Goal: Transaction & Acquisition: Book appointment/travel/reservation

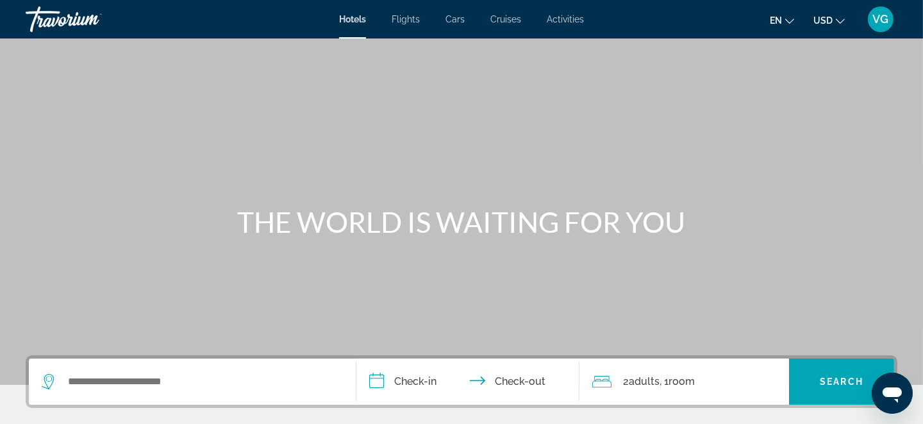
click at [495, 20] on span "Cruises" at bounding box center [506, 19] width 31 height 10
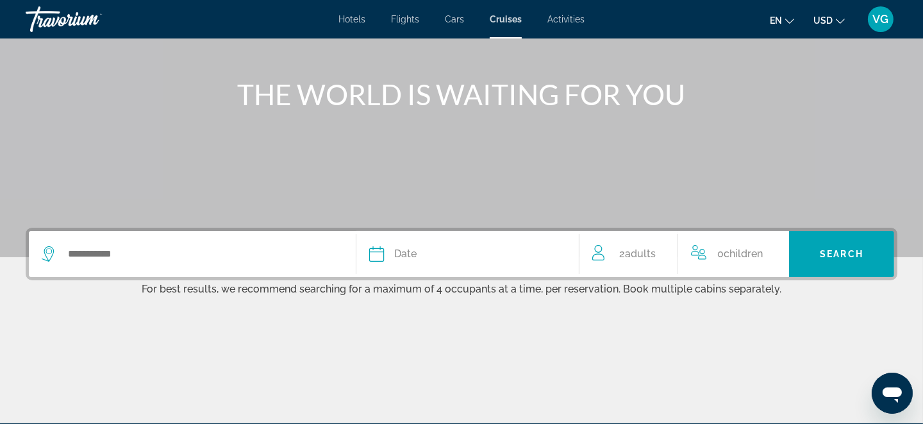
scroll to position [128, 0]
click at [227, 264] on div "Search widget" at bounding box center [192, 254] width 301 height 46
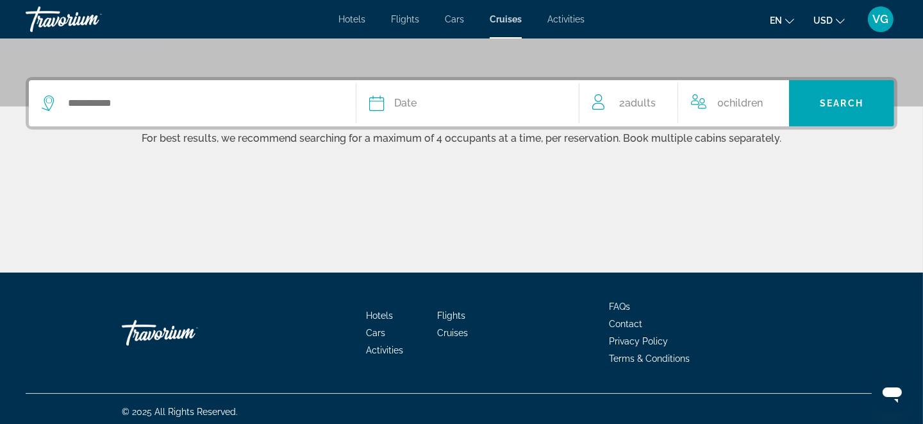
scroll to position [283, 0]
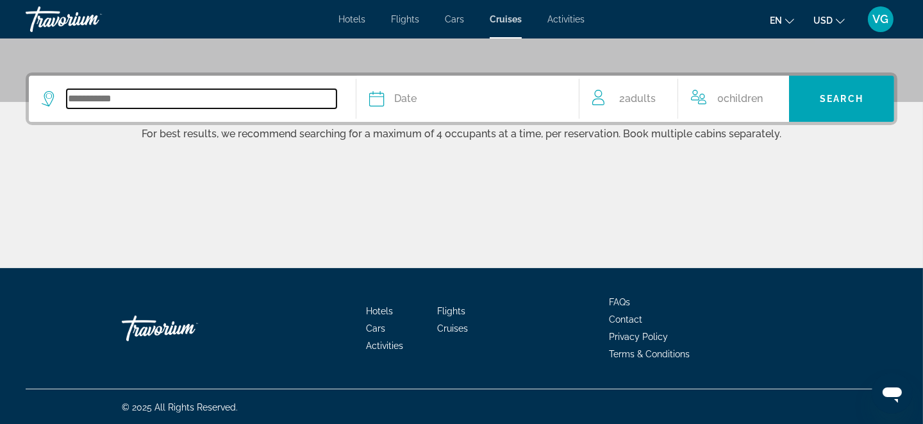
click at [128, 96] on input "Search widget" at bounding box center [202, 98] width 270 height 19
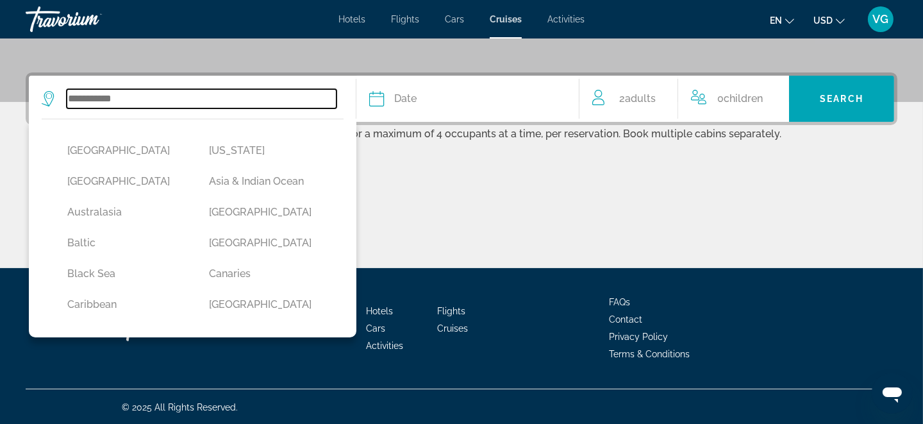
scroll to position [63, 0]
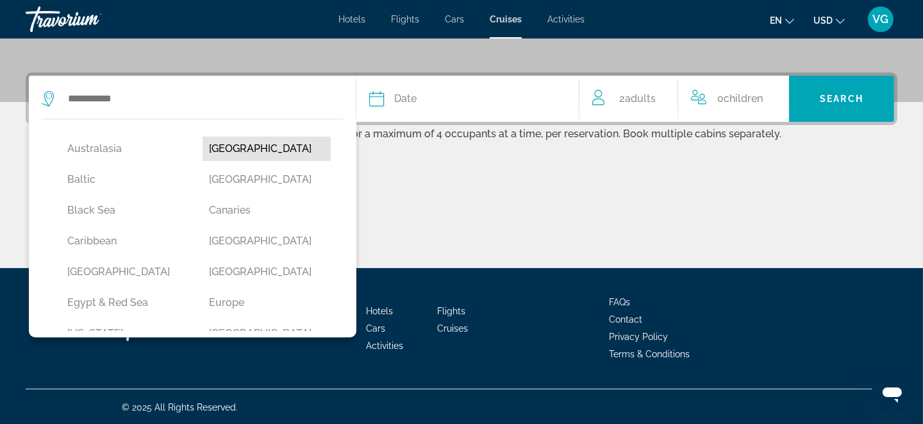
click at [216, 153] on button "[GEOGRAPHIC_DATA]" at bounding box center [267, 149] width 129 height 24
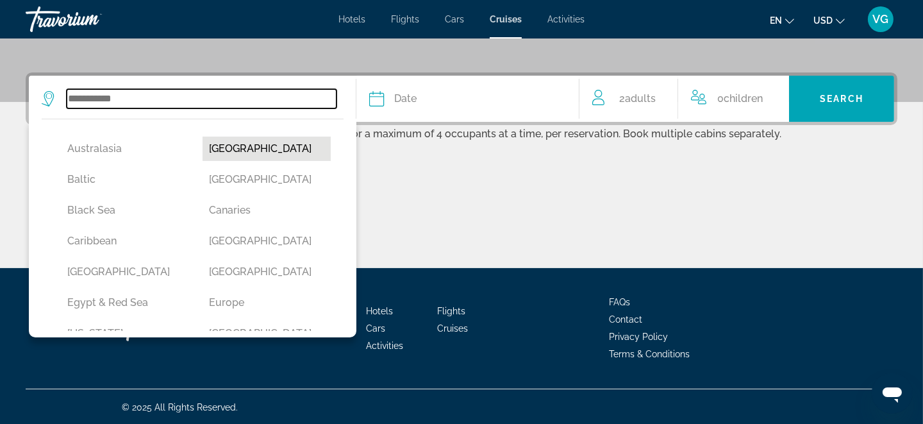
type input "*******"
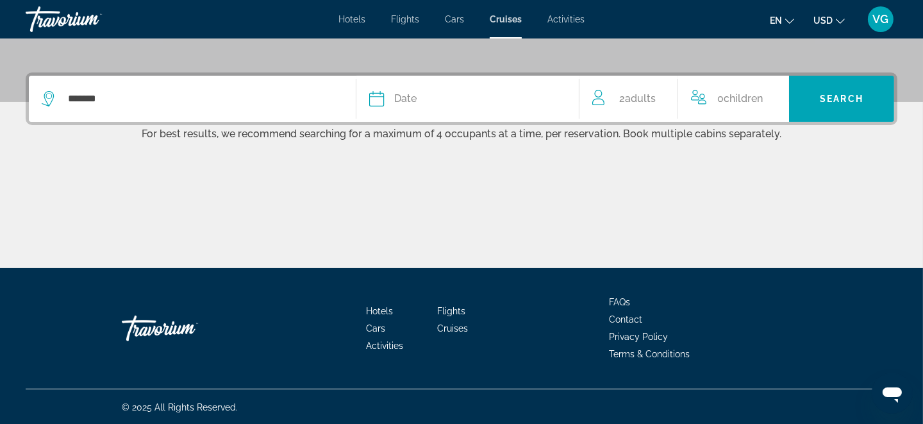
click at [387, 104] on div "Date" at bounding box center [467, 99] width 197 height 18
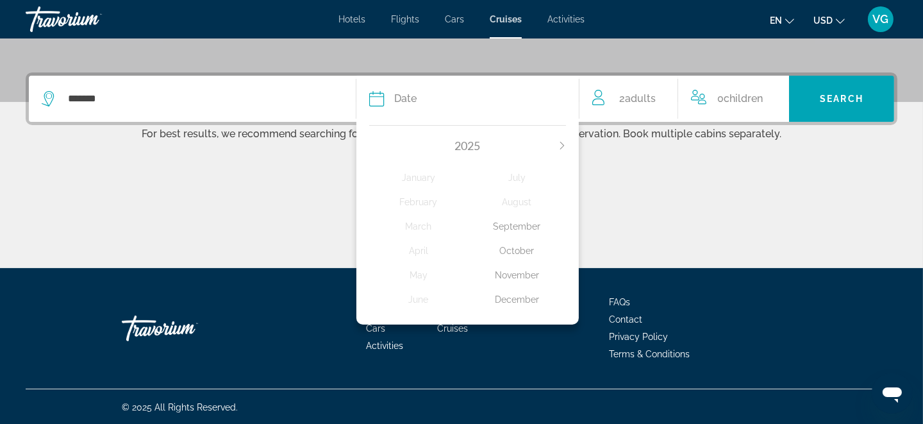
click at [515, 273] on div "November" at bounding box center [517, 275] width 98 height 23
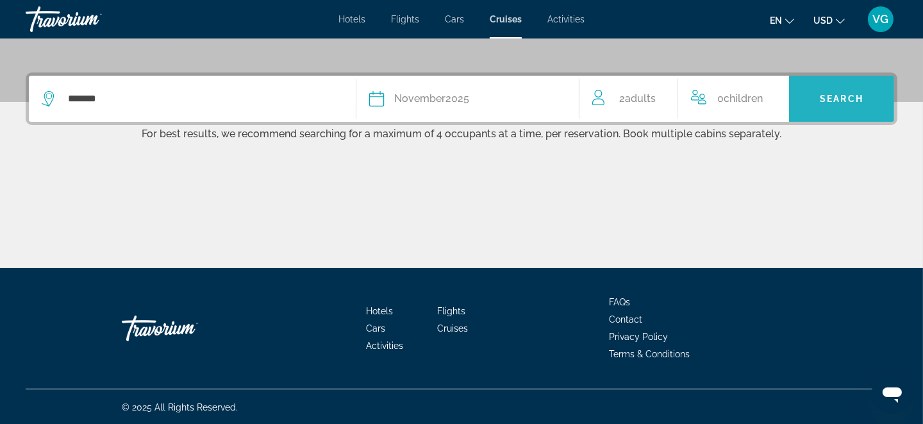
click at [834, 102] on span "Search" at bounding box center [842, 99] width 44 height 10
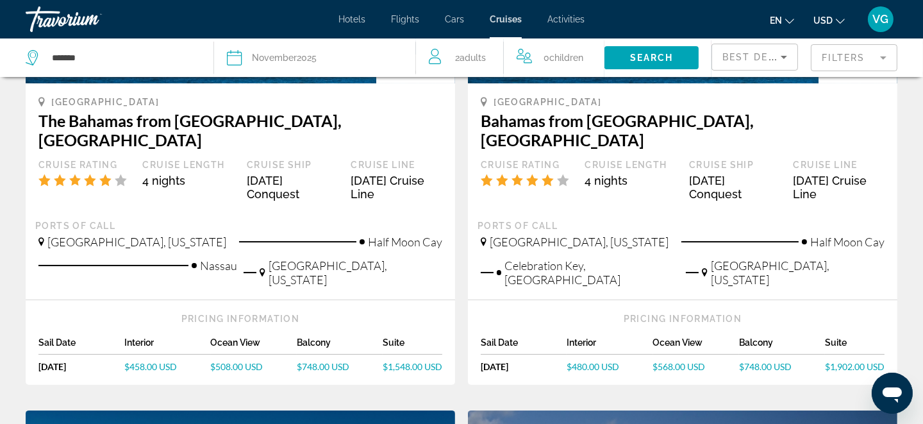
scroll to position [256, 0]
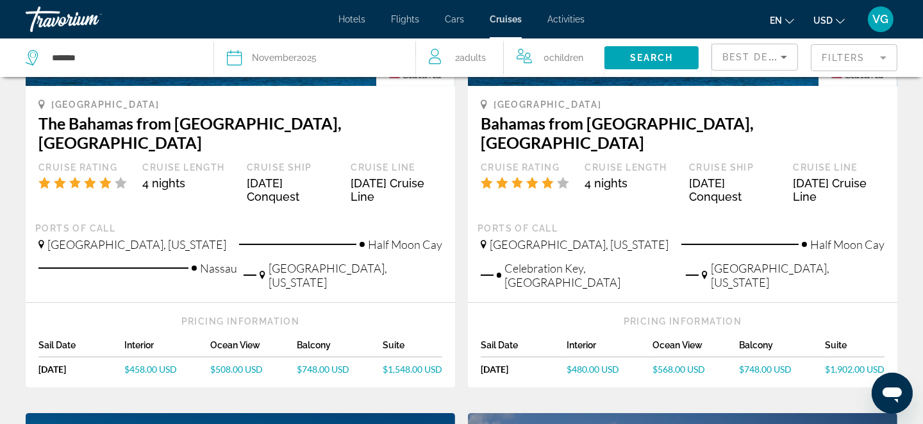
click at [747, 364] on span "$748.00 USD" at bounding box center [765, 369] width 53 height 11
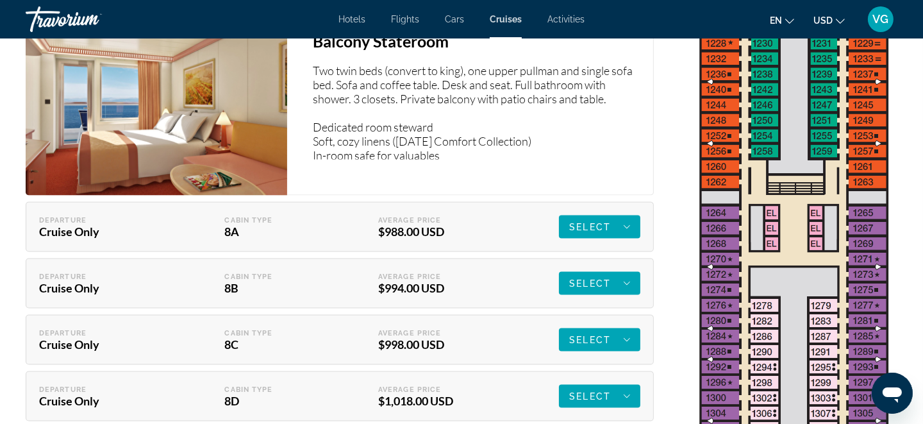
scroll to position [2308, 0]
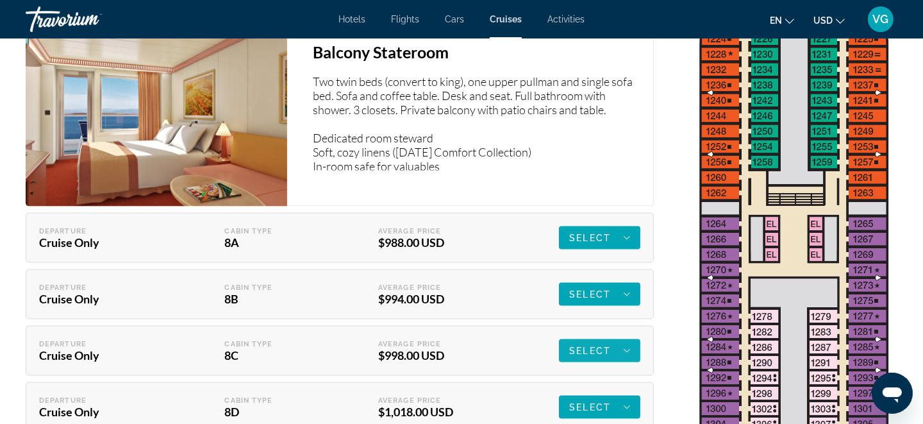
click at [581, 353] on span "Select" at bounding box center [590, 351] width 42 height 10
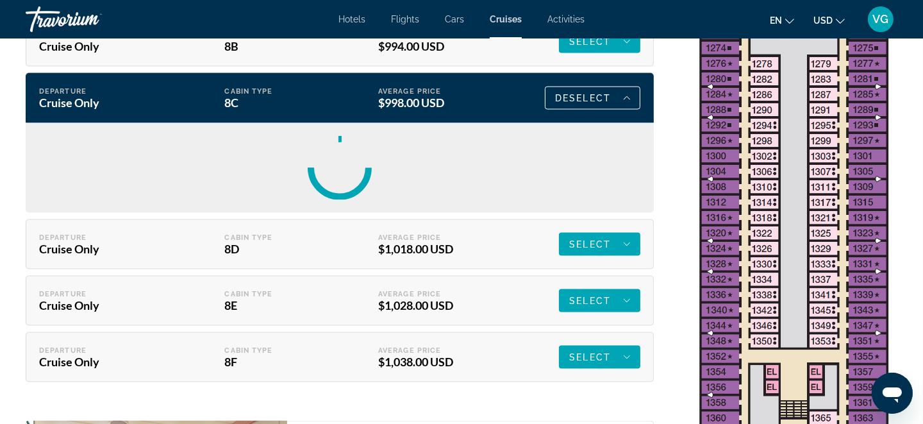
scroll to position [2564, 0]
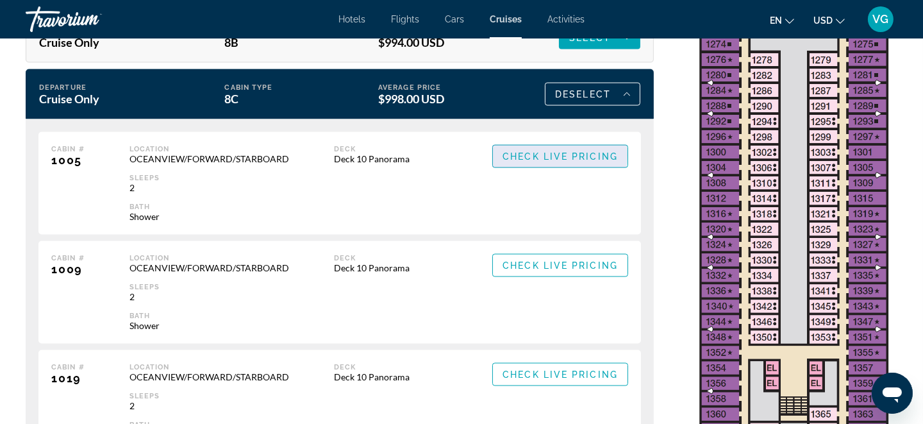
click at [551, 162] on span "Check Live Pricing" at bounding box center [560, 156] width 115 height 10
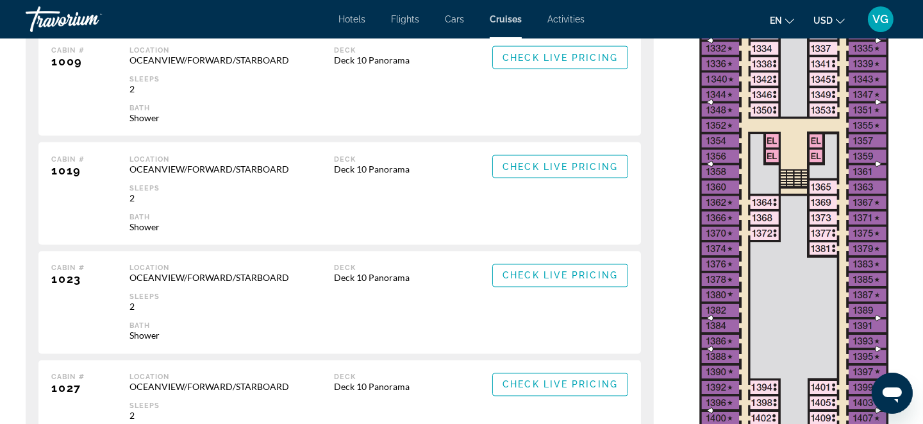
scroll to position [2821, 0]
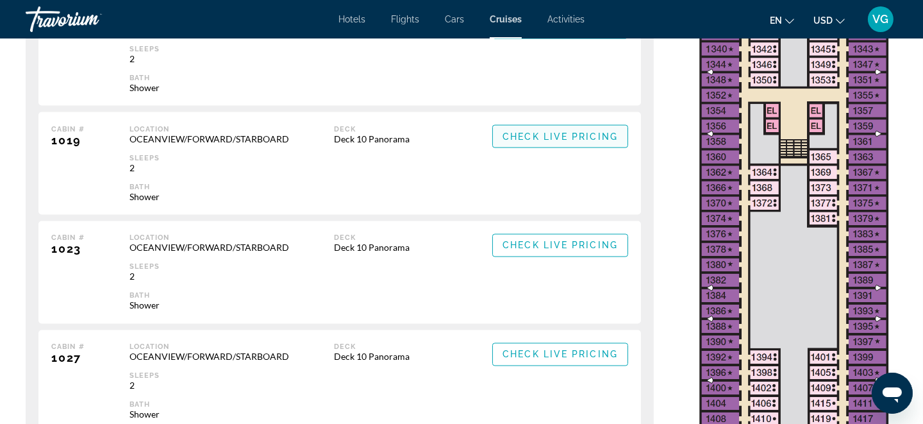
click at [580, 142] on span "Check Live Pricing" at bounding box center [560, 136] width 115 height 10
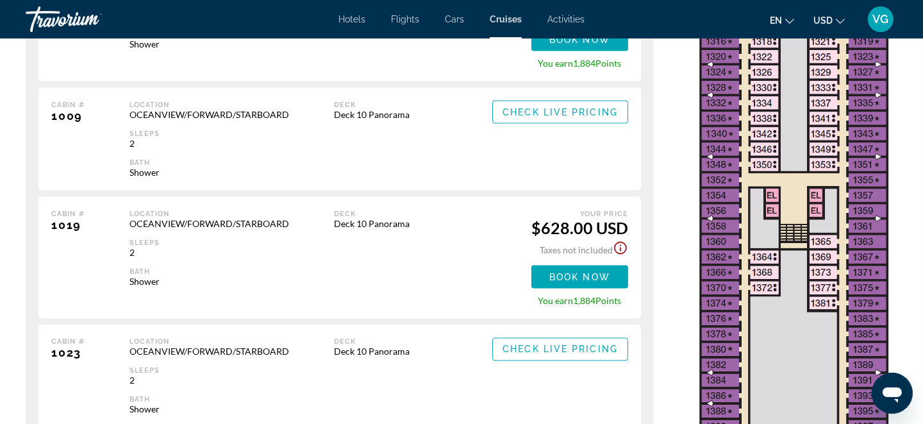
scroll to position [2757, 0]
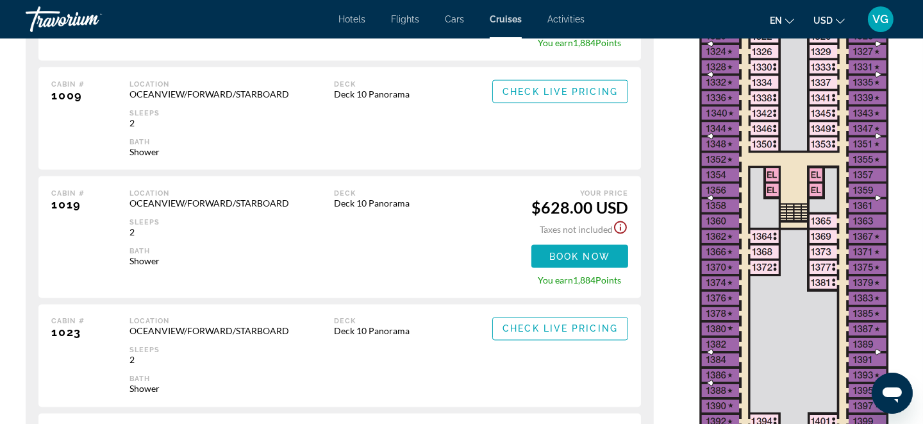
click at [569, 259] on span "Main content" at bounding box center [580, 256] width 97 height 31
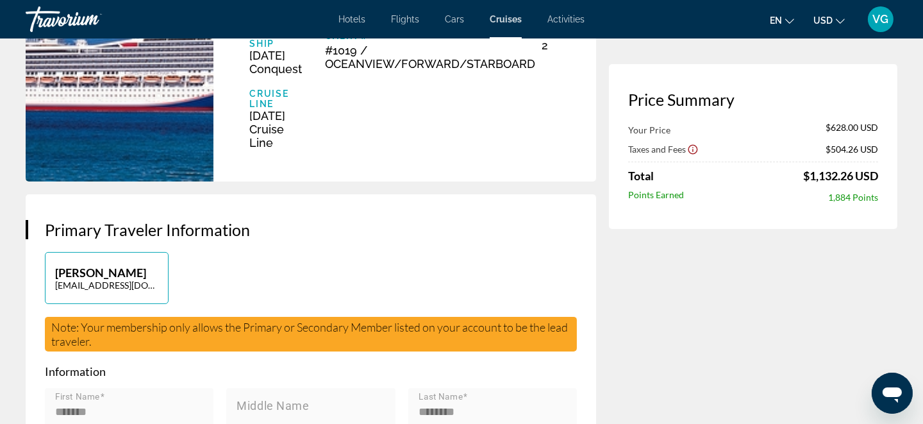
scroll to position [256, 0]
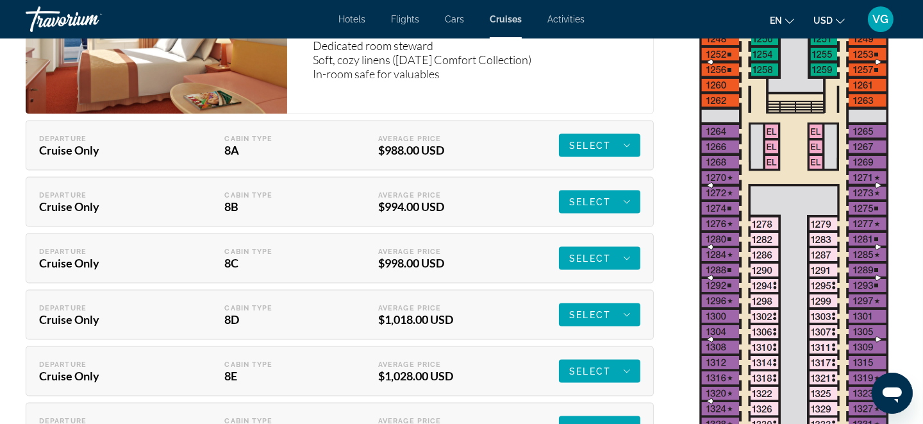
scroll to position [2308, 0]
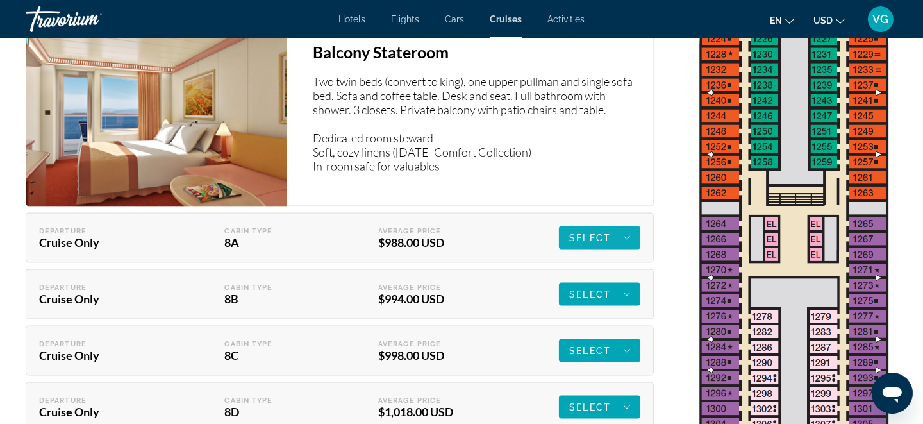
click at [587, 243] on span "Select" at bounding box center [590, 238] width 42 height 10
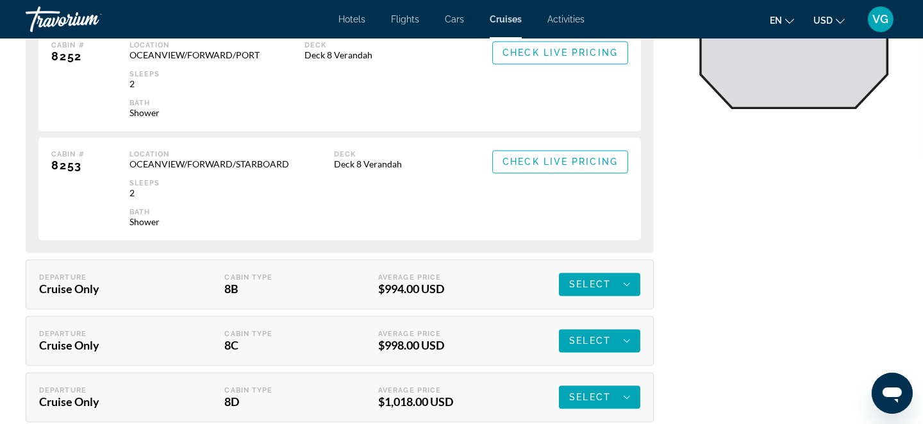
scroll to position [3462, 0]
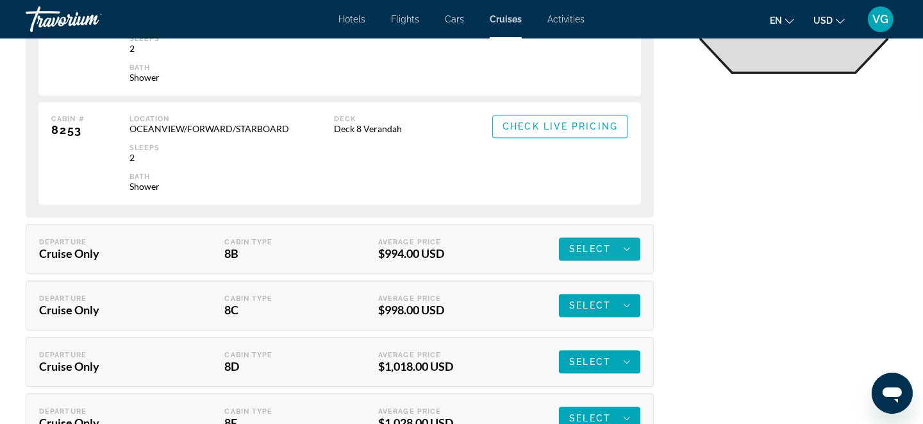
click at [576, 254] on span "Select" at bounding box center [590, 249] width 42 height 10
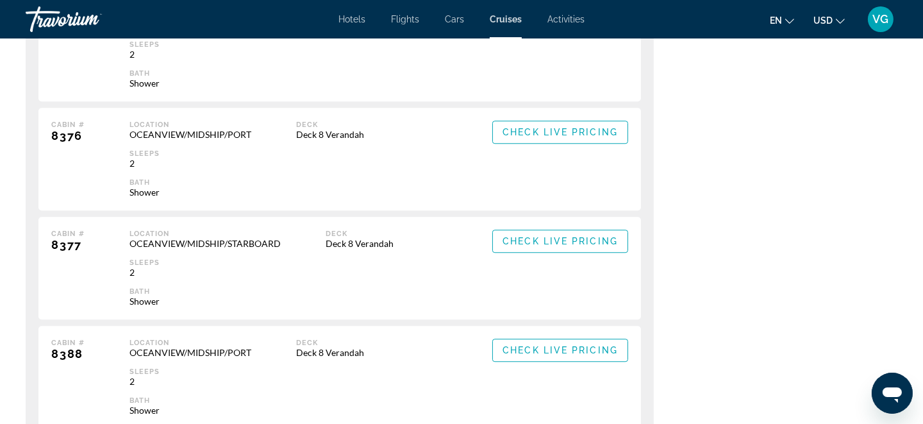
scroll to position [4616, 0]
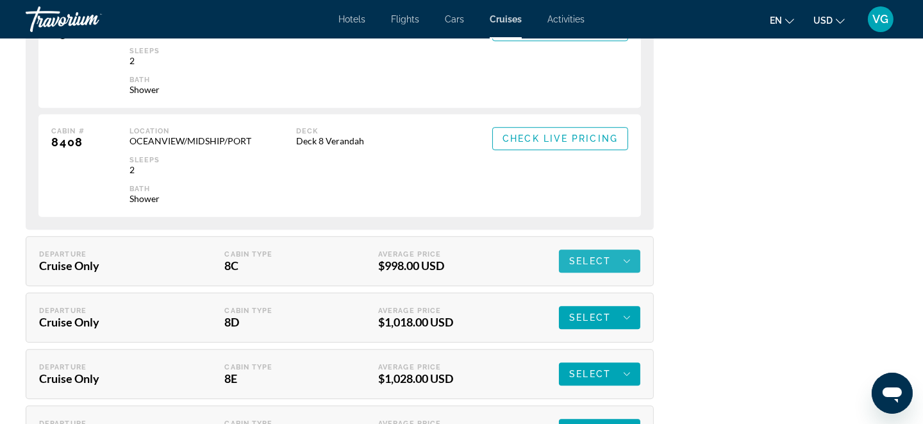
click at [591, 266] on span "Select" at bounding box center [590, 261] width 42 height 10
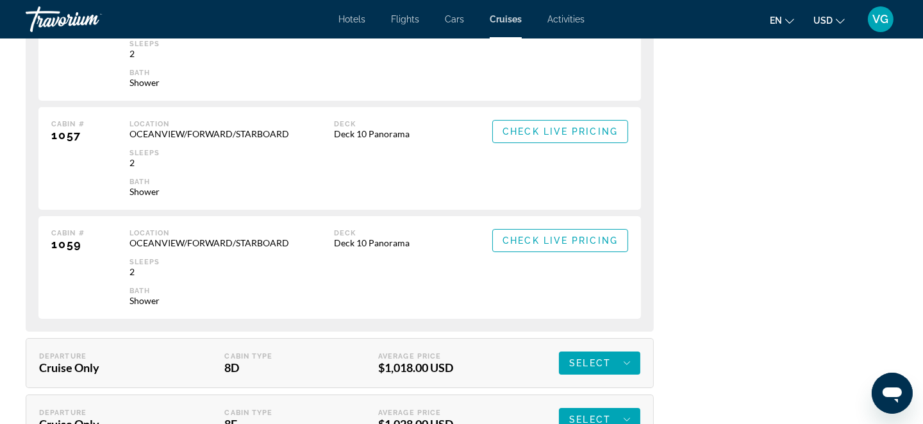
scroll to position [5899, 0]
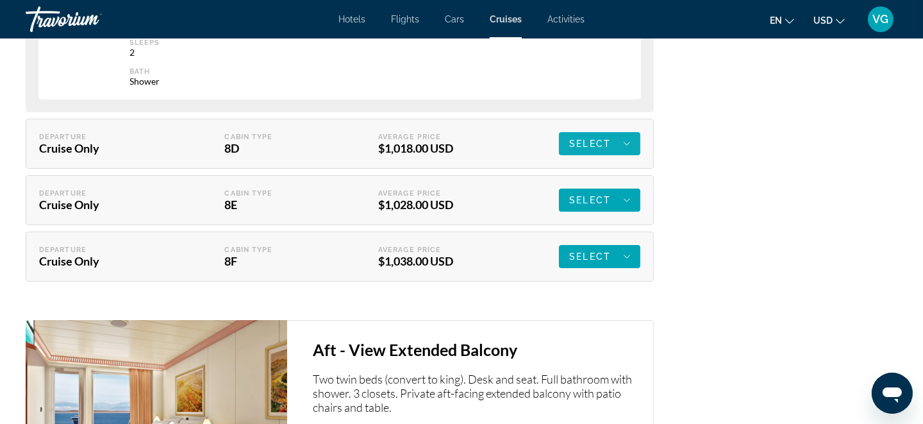
click at [582, 149] on span "Select" at bounding box center [590, 143] width 42 height 10
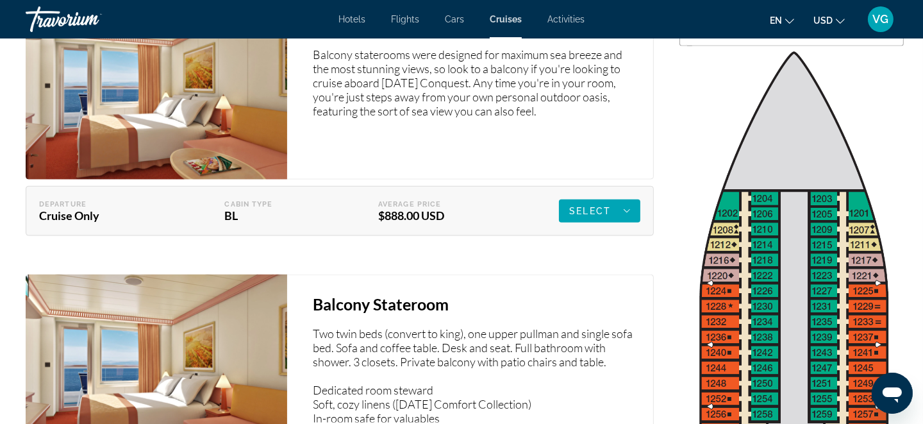
scroll to position [1987, 0]
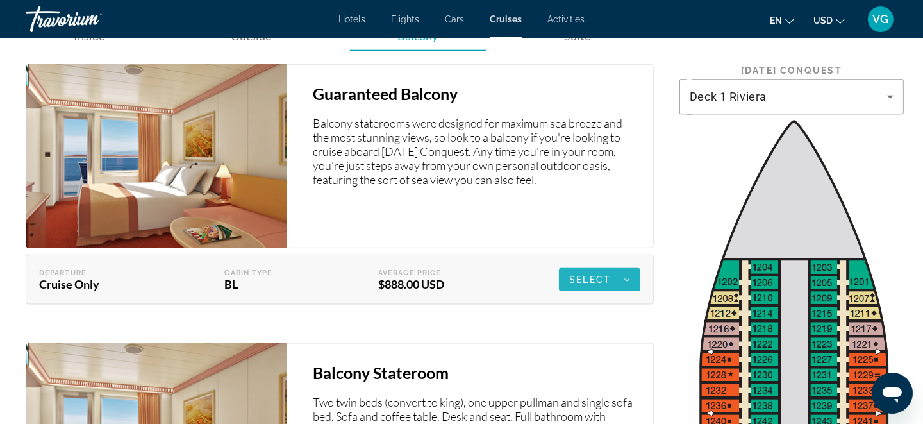
click at [585, 285] on span "Select" at bounding box center [590, 279] width 42 height 10
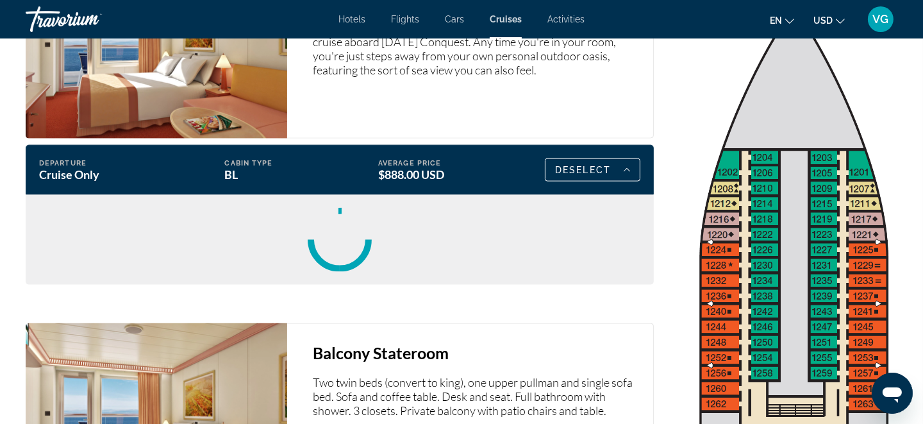
scroll to position [2115, 0]
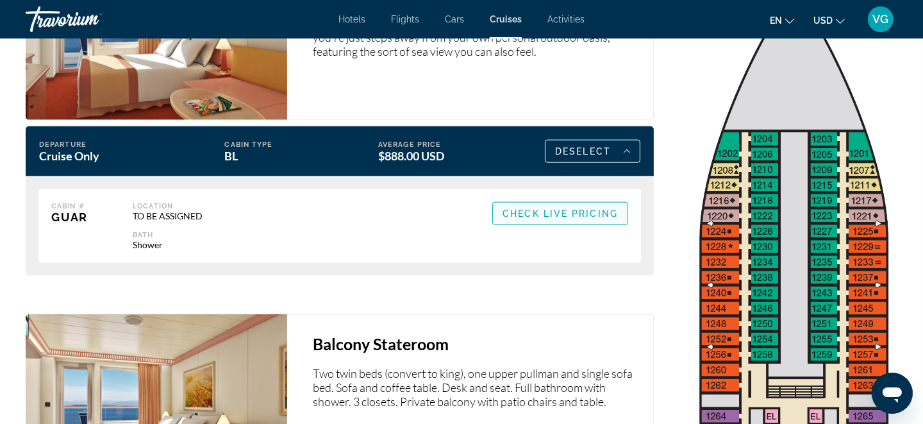
click at [561, 219] on span "Check Live Pricing" at bounding box center [560, 213] width 115 height 10
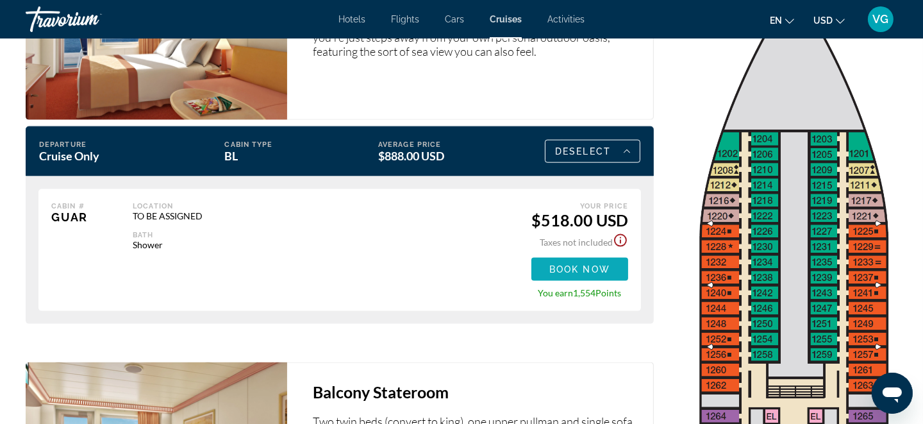
click at [603, 274] on span "Book now" at bounding box center [579, 269] width 61 height 10
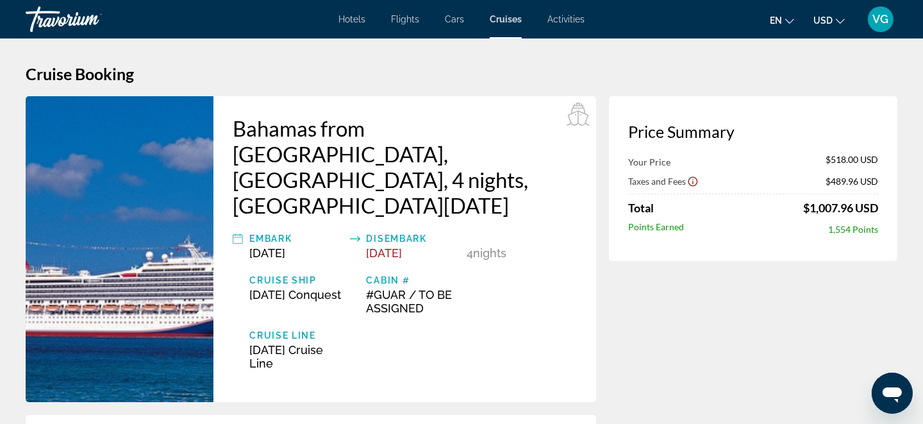
click at [376, 246] on span "[DATE]" at bounding box center [385, 252] width 36 height 13
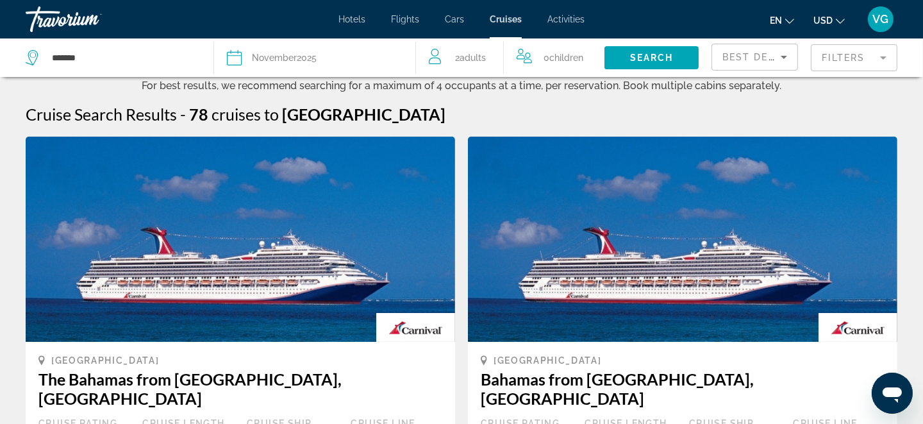
click at [295, 56] on span "November" at bounding box center [274, 58] width 45 height 10
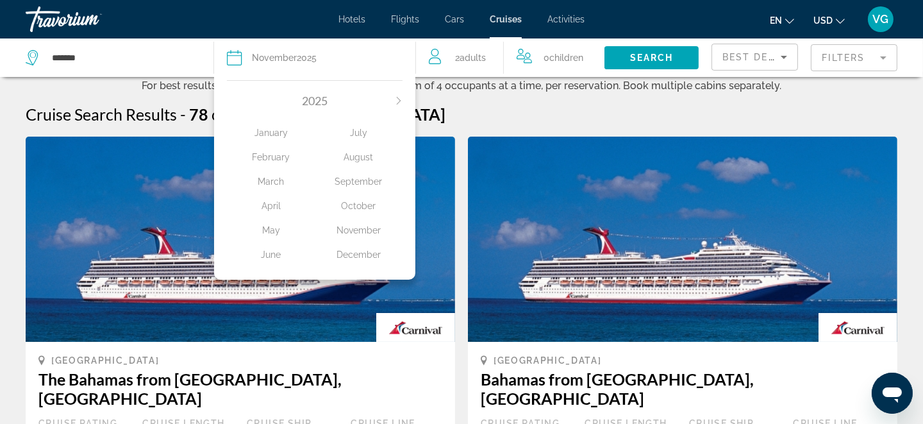
click at [362, 203] on div "October" at bounding box center [359, 205] width 88 height 23
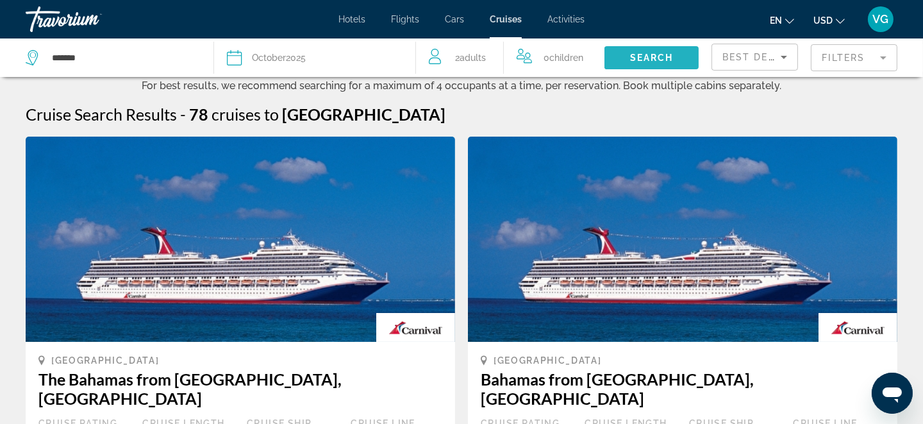
click at [626, 54] on span "Search widget" at bounding box center [652, 57] width 94 height 31
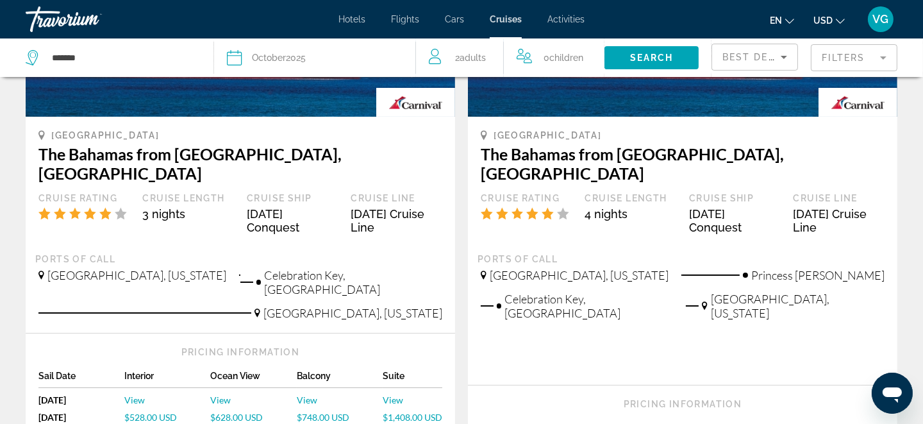
scroll to position [256, 0]
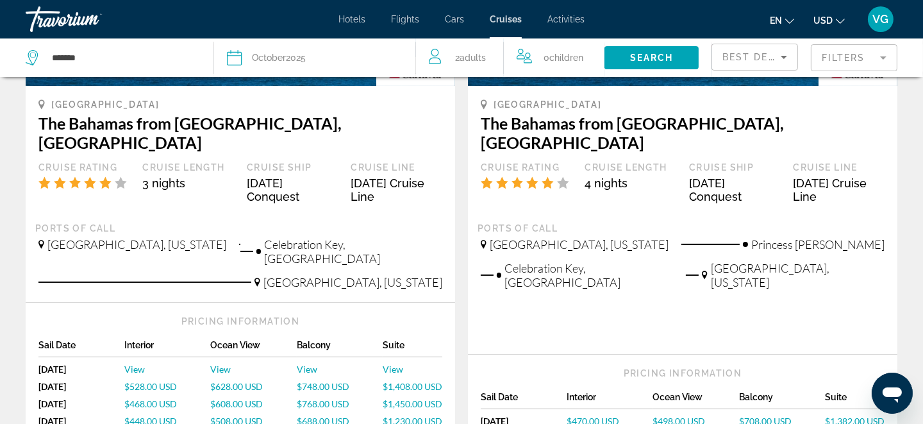
click at [311, 381] on span "$748.00 USD" at bounding box center [323, 386] width 53 height 11
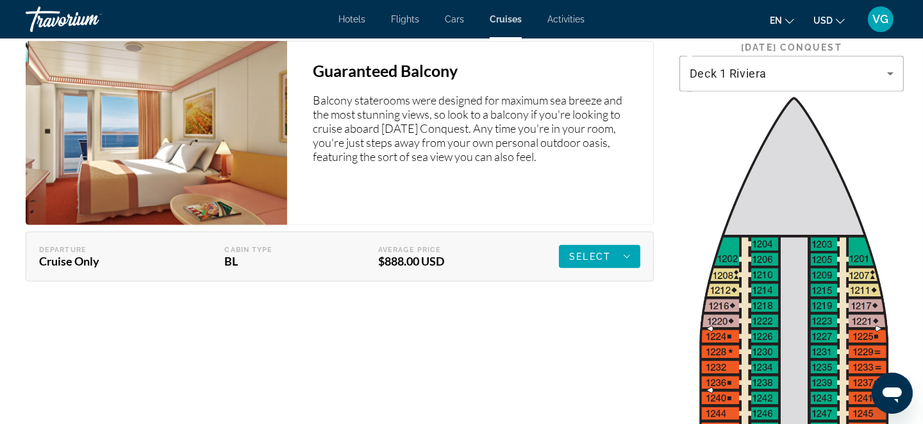
scroll to position [1987, 0]
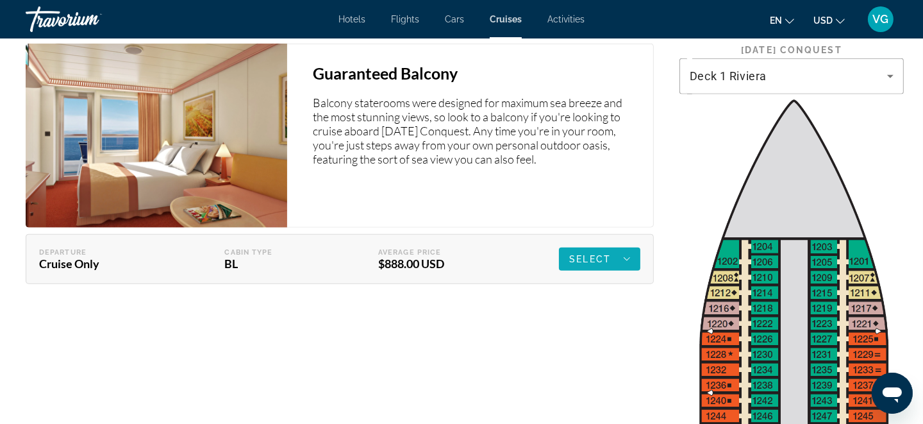
click at [574, 264] on span "Select" at bounding box center [590, 259] width 42 height 10
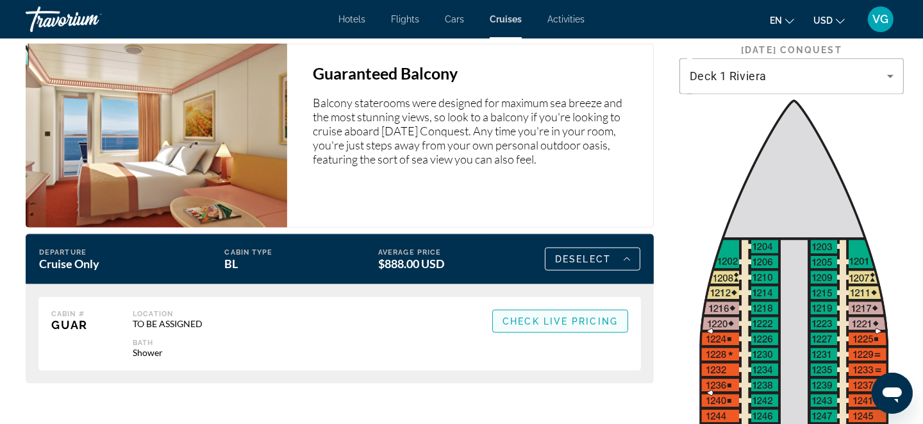
click at [555, 326] on span "Check Live Pricing" at bounding box center [560, 321] width 115 height 10
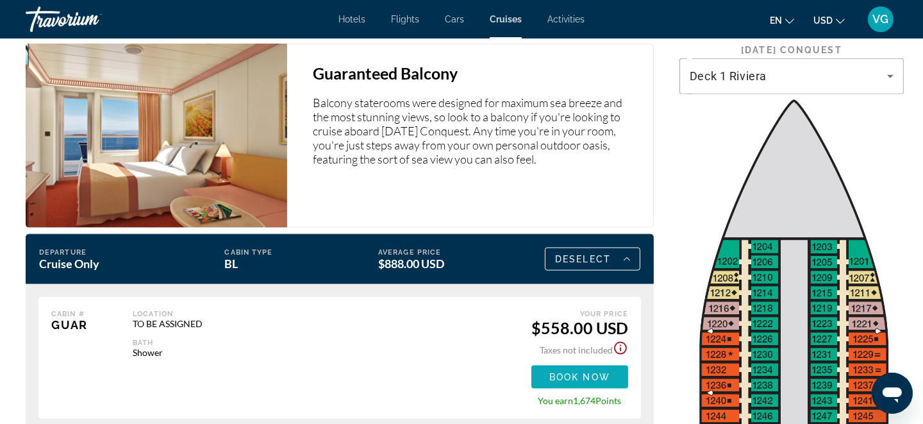
click at [563, 382] on span "Book now" at bounding box center [579, 377] width 61 height 10
